Goal: Task Accomplishment & Management: Complete application form

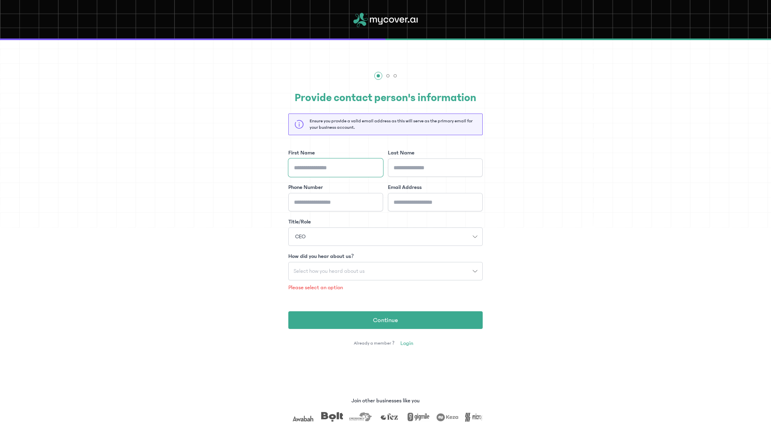
click at [322, 161] on input "First Name" at bounding box center [335, 168] width 95 height 18
type input "*******"
click at [315, 202] on input "Phone Number" at bounding box center [335, 202] width 95 height 18
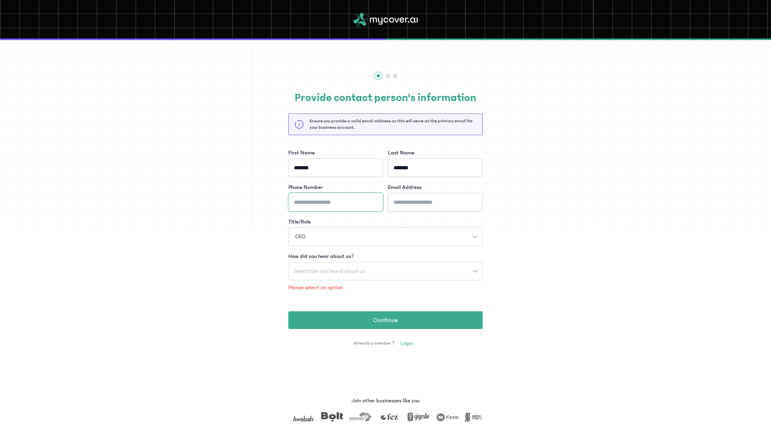
click at [315, 201] on input "Phone Number" at bounding box center [335, 202] width 95 height 18
type input "**********"
click at [450, 202] on input "Email Address" at bounding box center [435, 202] width 95 height 18
type input "*"
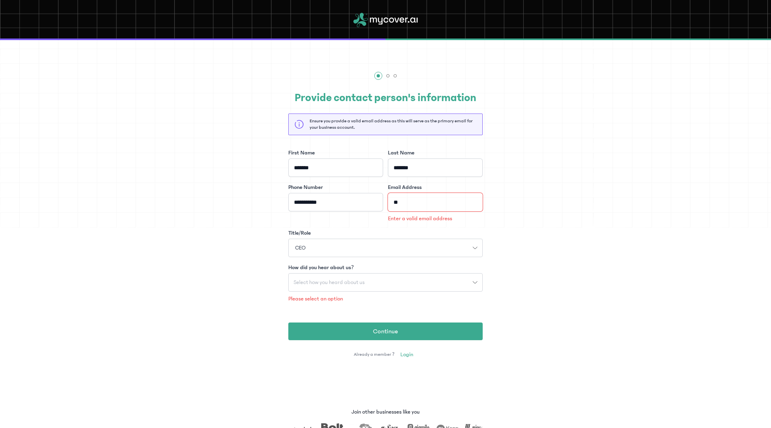
type input "*"
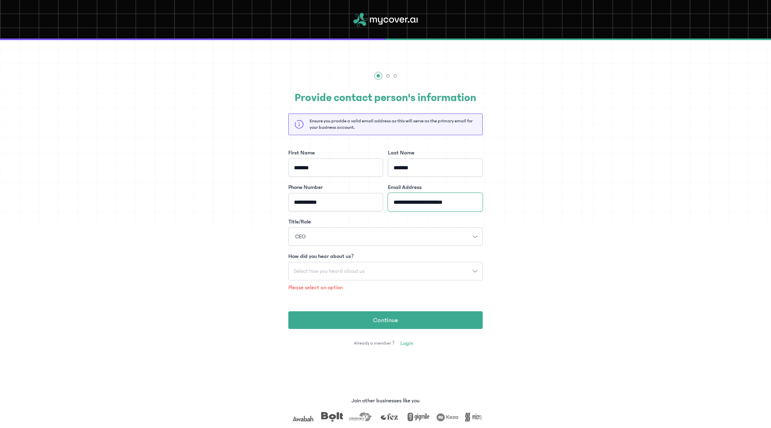
type input "**********"
click at [344, 272] on span "Select how you heard about us" at bounding box center [329, 271] width 81 height 6
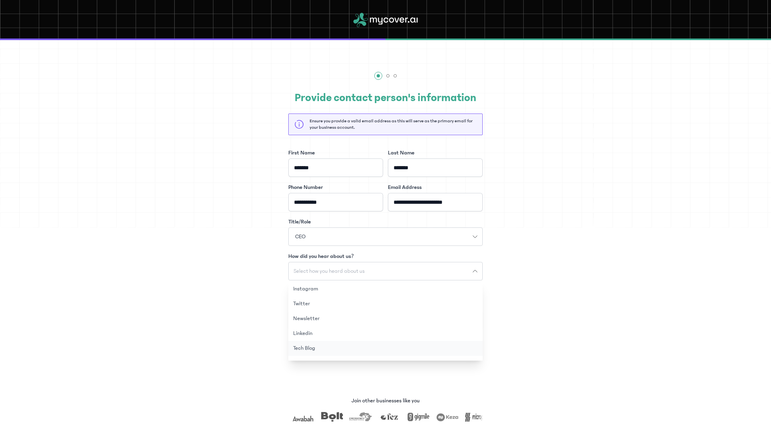
click at [323, 350] on button "Tech Blog" at bounding box center [385, 348] width 194 height 15
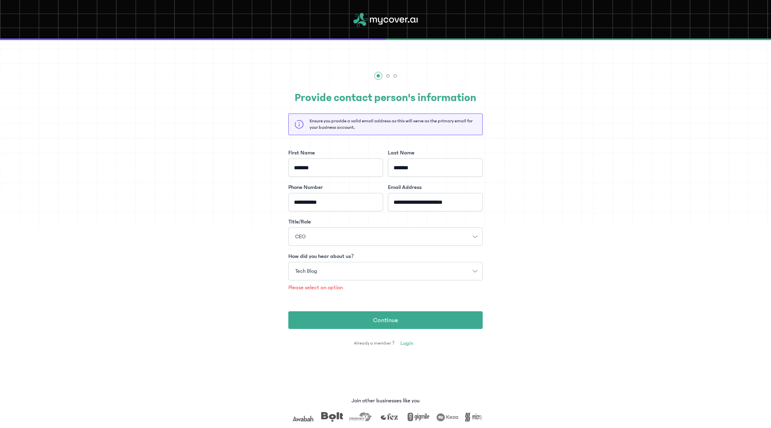
click at [331, 285] on p "Please select an option" at bounding box center [385, 288] width 194 height 8
click at [375, 320] on span "Continue" at bounding box center [385, 320] width 25 height 10
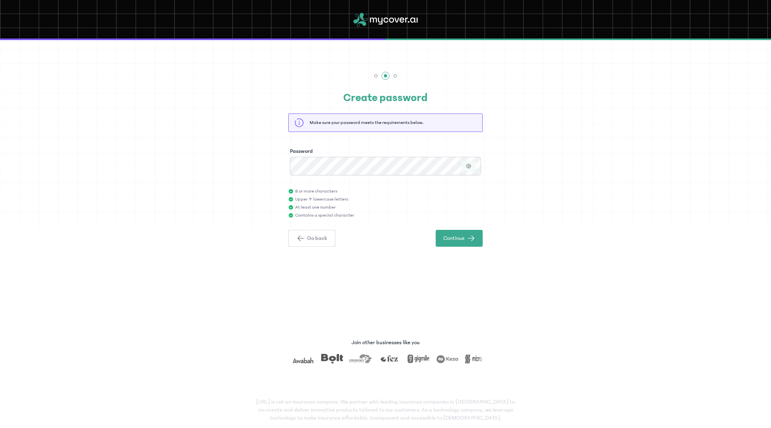
click at [467, 166] on icon "button" at bounding box center [469, 166] width 6 height 6
click at [466, 240] on button "Continue" at bounding box center [458, 238] width 47 height 17
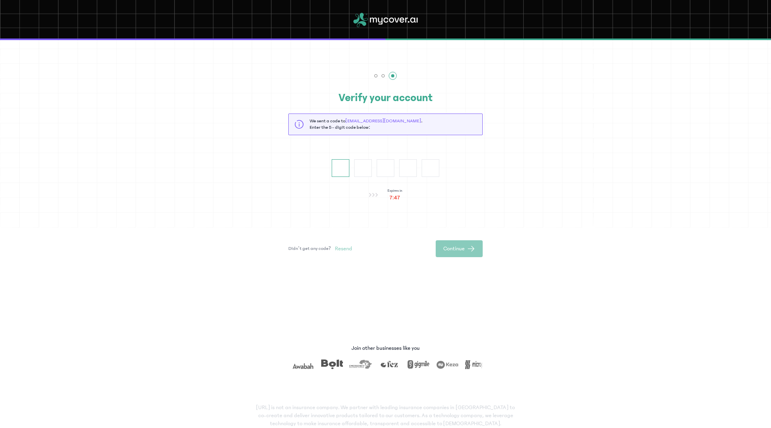
type input "*"
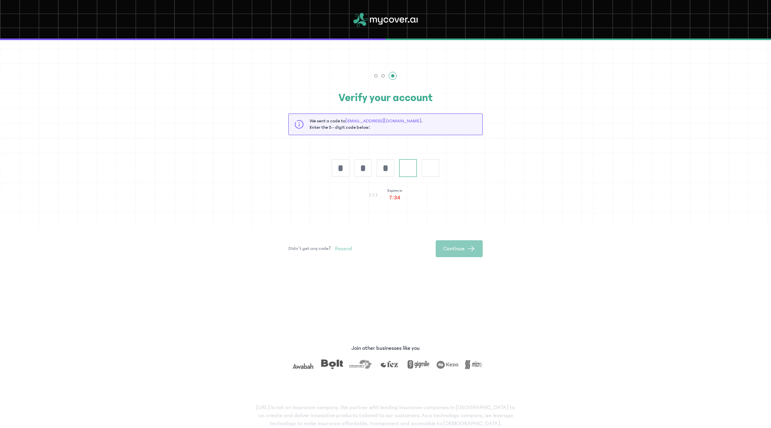
type input "*"
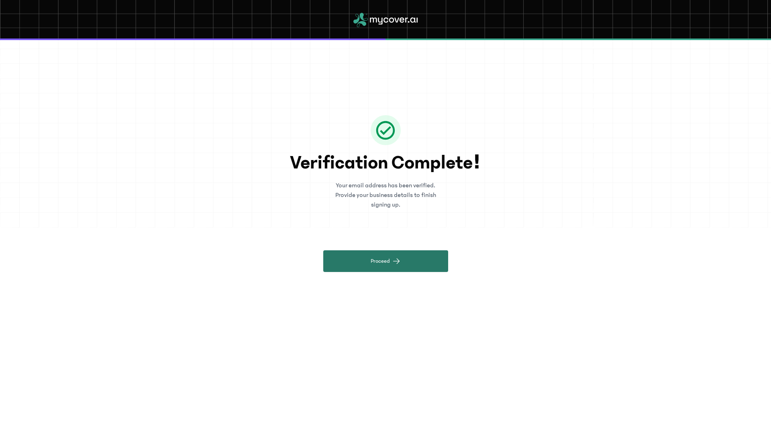
click at [379, 257] on span "Proceed" at bounding box center [379, 261] width 19 height 8
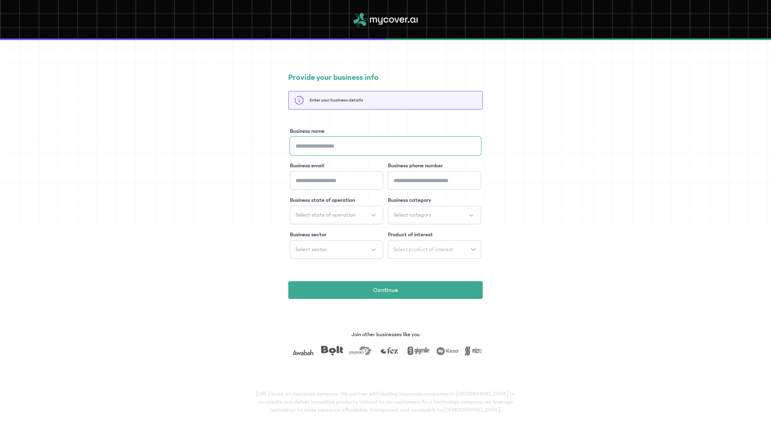
click at [338, 148] on input "Business name" at bounding box center [385, 146] width 191 height 18
type input "**********"
click at [339, 177] on input "Business email" at bounding box center [336, 180] width 93 height 18
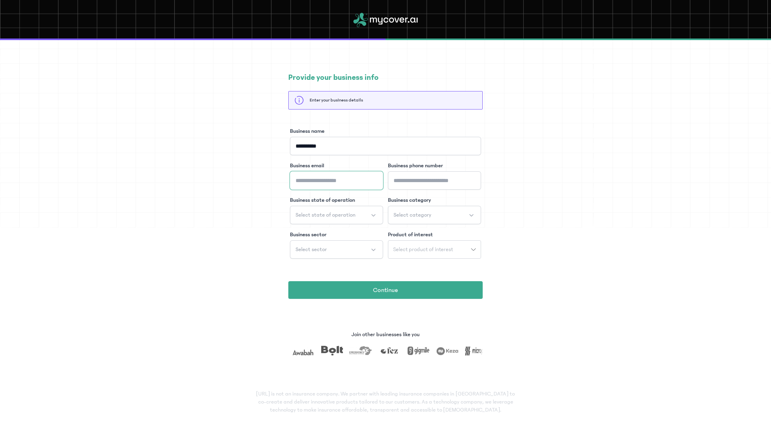
click at [338, 177] on input "Business email" at bounding box center [336, 180] width 93 height 18
type input "**********"
click at [364, 217] on button "Select state of operation" at bounding box center [336, 215] width 93 height 18
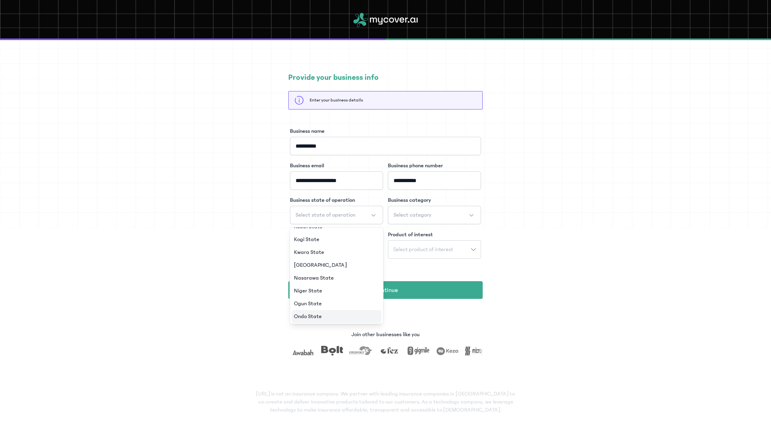
scroll to position [266, 0]
click at [315, 276] on span "[GEOGRAPHIC_DATA]" at bounding box center [320, 277] width 53 height 8
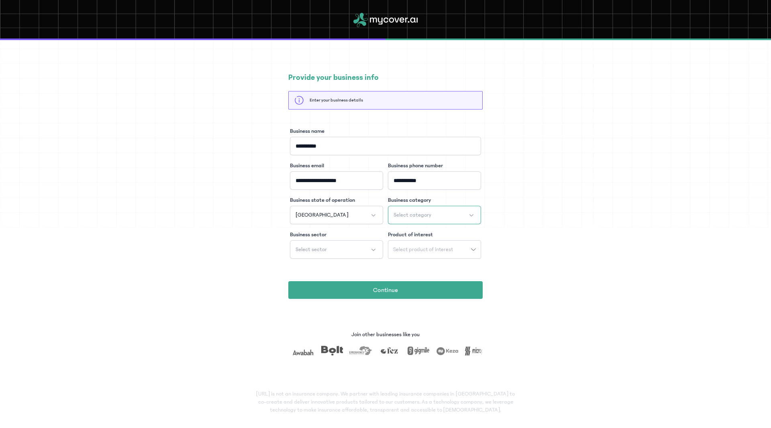
click at [437, 216] on button "Select category" at bounding box center [434, 215] width 93 height 18
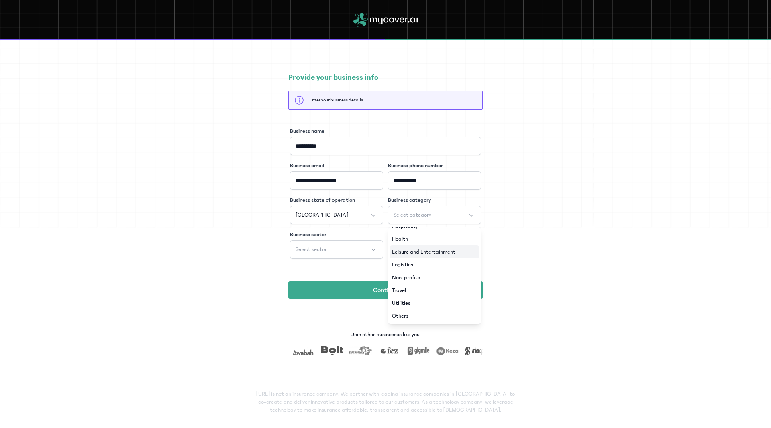
scroll to position [74, 0]
click at [417, 315] on li "Others" at bounding box center [434, 315] width 90 height 13
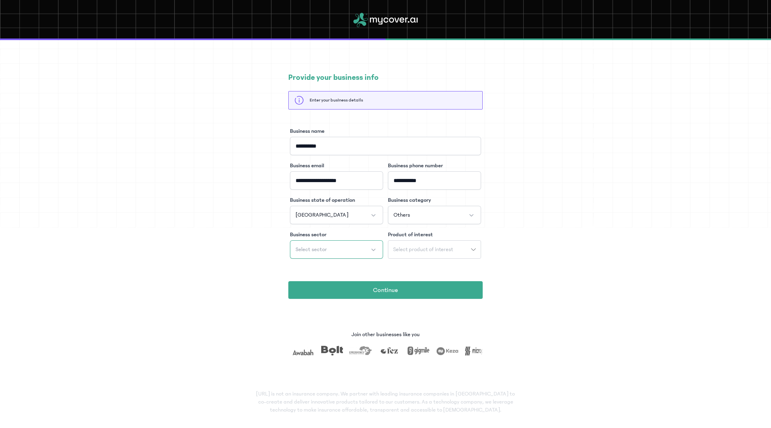
click at [336, 249] on button "Select sector" at bounding box center [336, 249] width 93 height 18
click at [318, 281] on li "Others" at bounding box center [336, 283] width 90 height 13
drag, startPoint x: 433, startPoint y: 235, endPoint x: 431, endPoint y: 244, distance: 9.1
click at [433, 236] on label "Product of interest" at bounding box center [410, 235] width 45 height 8
click at [430, 244] on button "Select product of interest" at bounding box center [434, 249] width 93 height 18
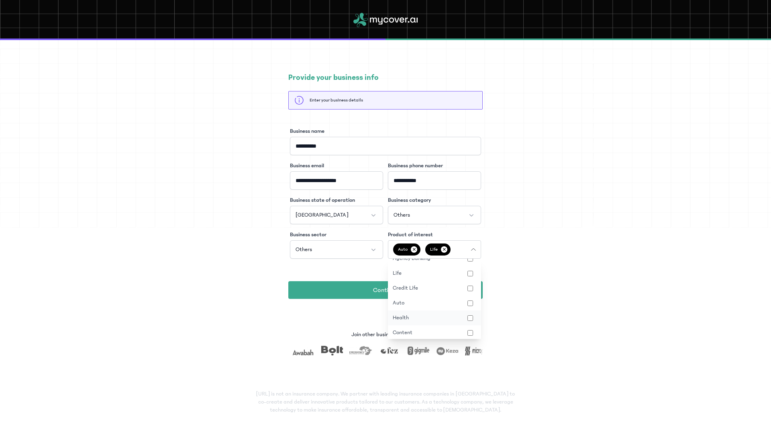
scroll to position [71, 0]
click at [470, 313] on button "Travel" at bounding box center [434, 315] width 93 height 15
click at [368, 266] on div "**********" at bounding box center [385, 200] width 194 height 149
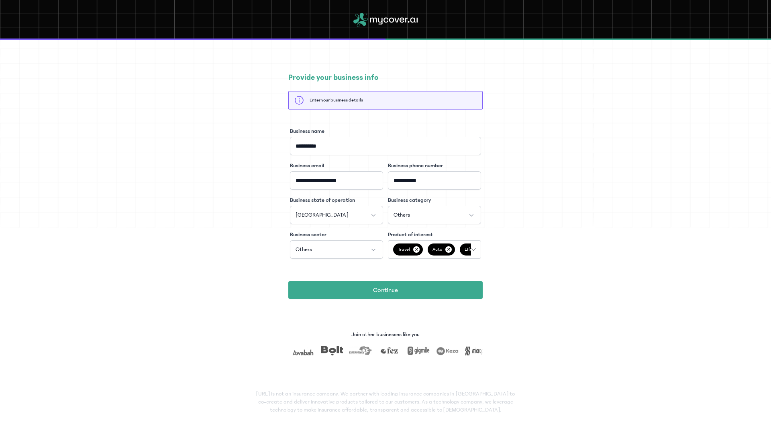
click at [475, 250] on icon "button" at bounding box center [473, 249] width 5 height 5
click at [448, 288] on button "Health" at bounding box center [434, 286] width 93 height 15
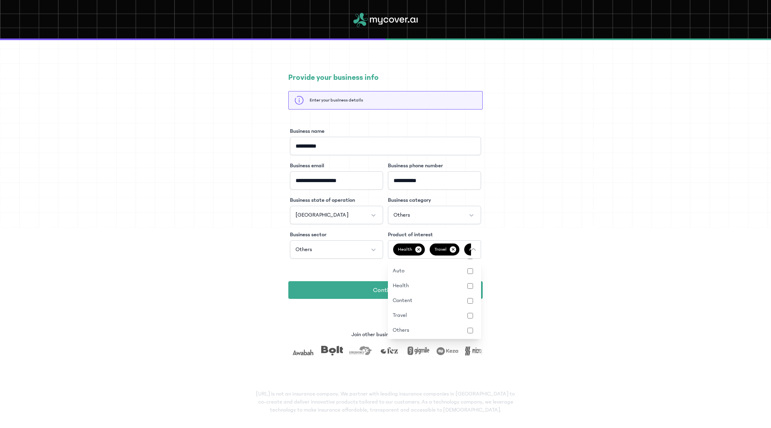
click at [343, 266] on div "**********" at bounding box center [385, 200] width 194 height 149
click at [431, 211] on button "Others" at bounding box center [434, 215] width 93 height 18
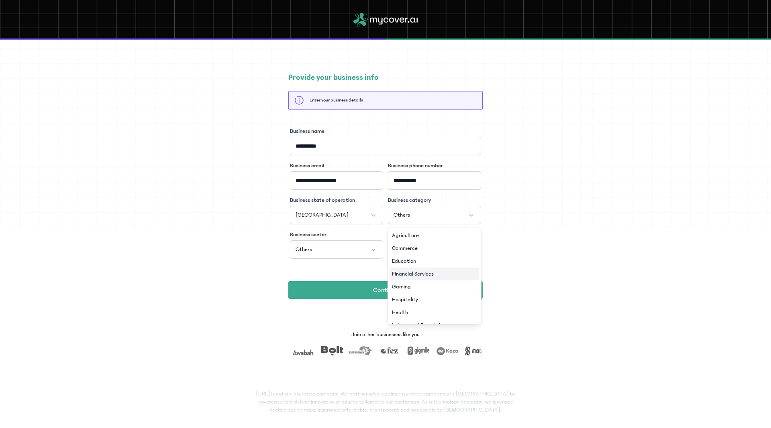
click at [415, 275] on span "Financial Services" at bounding box center [413, 274] width 42 height 8
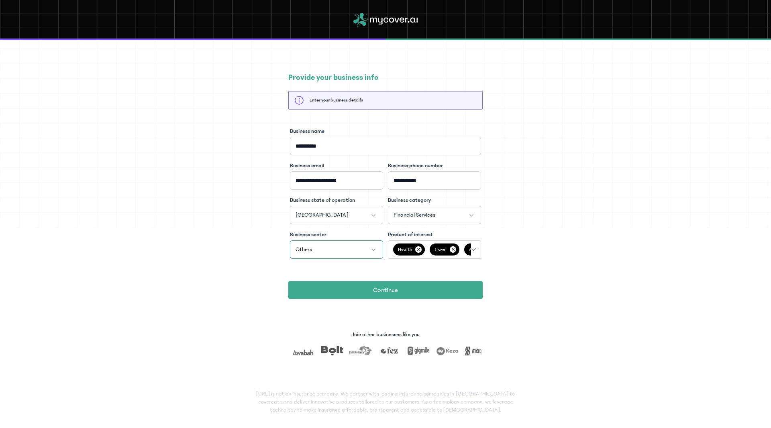
click at [371, 250] on button "Others" at bounding box center [336, 249] width 93 height 18
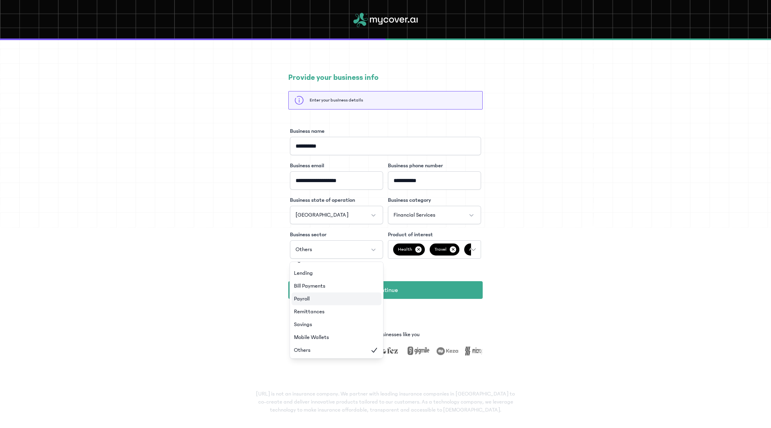
scroll to position [35, 0]
click at [312, 272] on span "Insurance" at bounding box center [305, 273] width 23 height 8
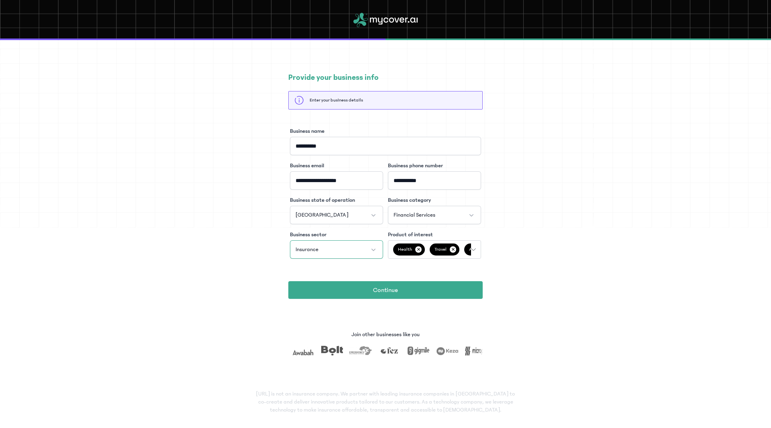
click at [370, 250] on button "Insurance" at bounding box center [336, 249] width 93 height 18
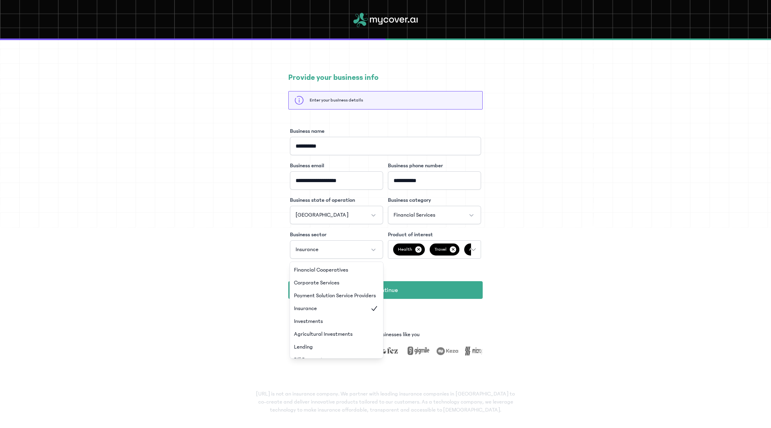
click at [242, 281] on div "**********" at bounding box center [385, 185] width 771 height 291
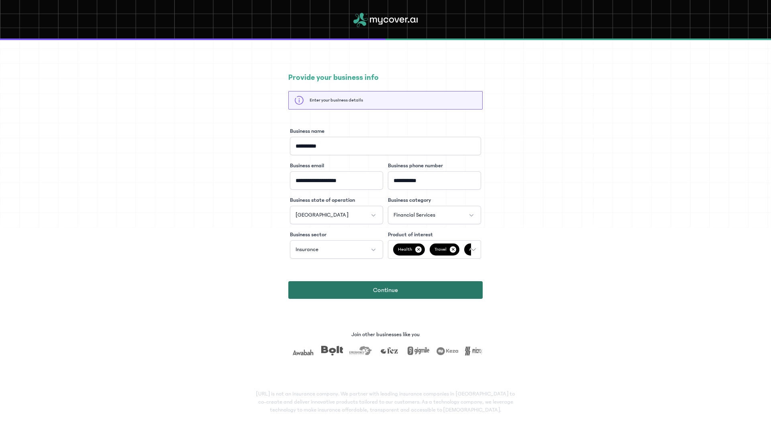
click at [391, 290] on span "Continue" at bounding box center [385, 290] width 25 height 10
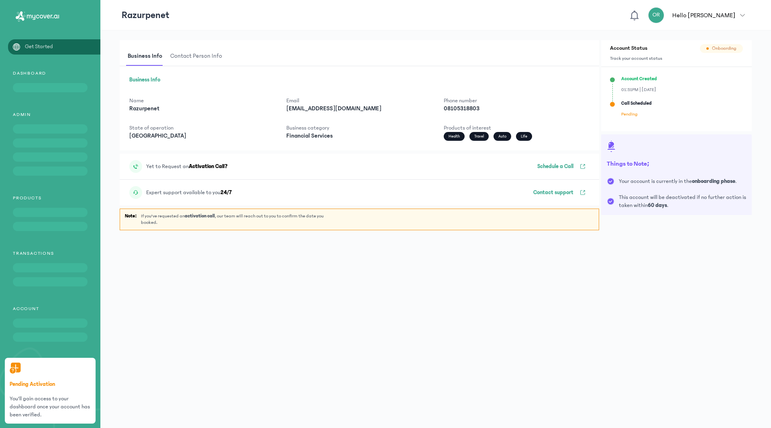
scroll to position [0, 0]
click at [749, 18] on button "OR Hello [PERSON_NAME]" at bounding box center [699, 15] width 102 height 16
click at [745, 16] on span "button" at bounding box center [742, 15] width 14 height 5
